Goal: Transaction & Acquisition: Book appointment/travel/reservation

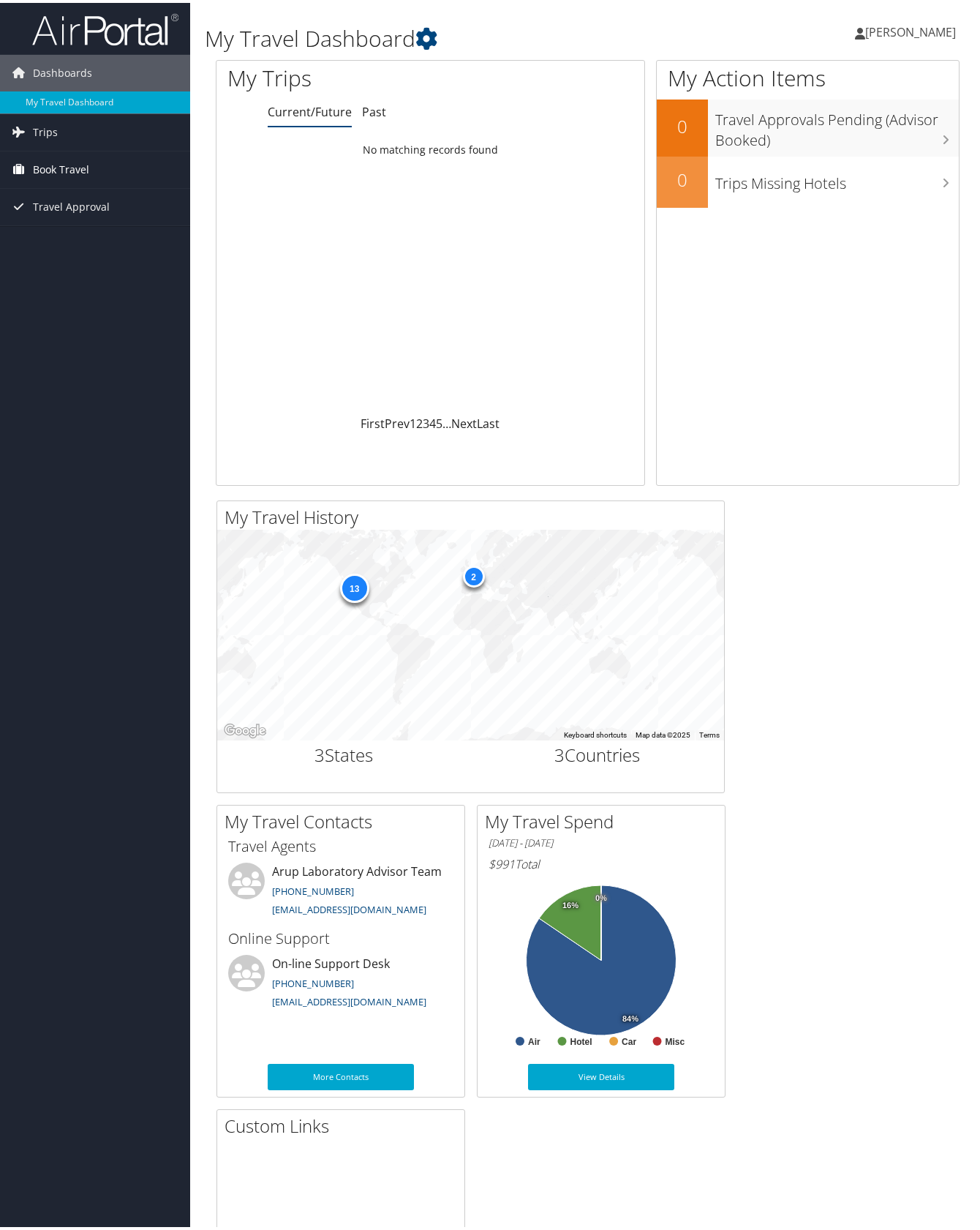
click at [51, 171] on span "Book Travel" at bounding box center [61, 167] width 56 height 37
click at [56, 243] on link "Book/Manage Online Trips" at bounding box center [95, 240] width 190 height 22
